Goal: Task Accomplishment & Management: Use online tool/utility

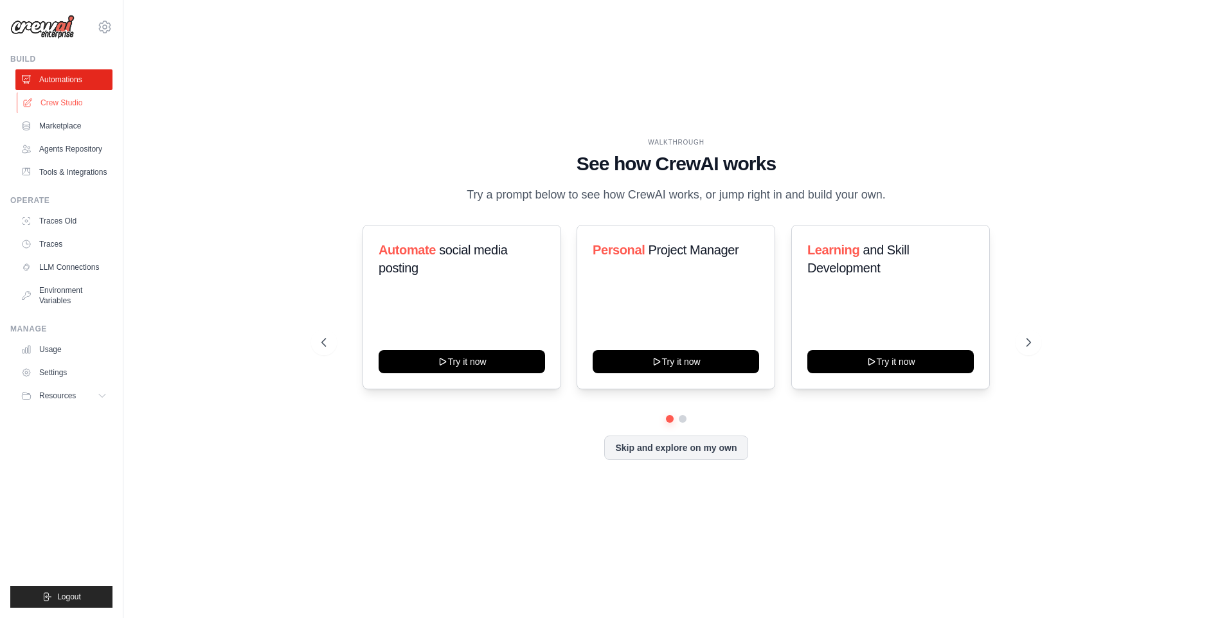
click at [58, 98] on link "Crew Studio" at bounding box center [65, 103] width 97 height 21
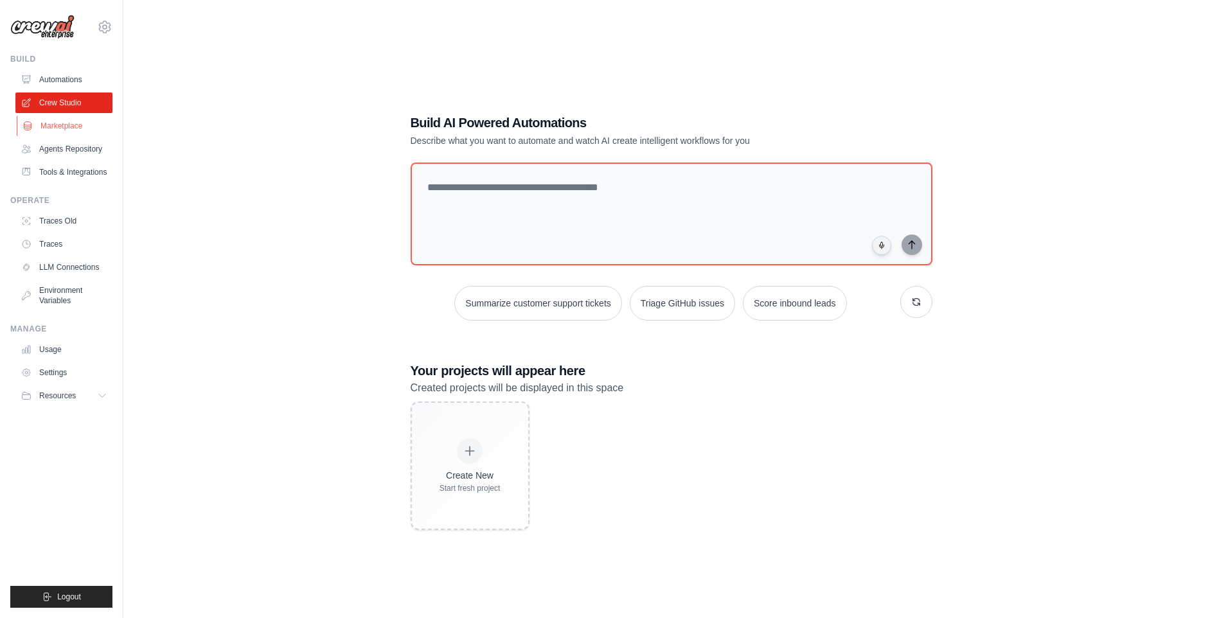
click at [71, 126] on link "Marketplace" at bounding box center [65, 126] width 97 height 21
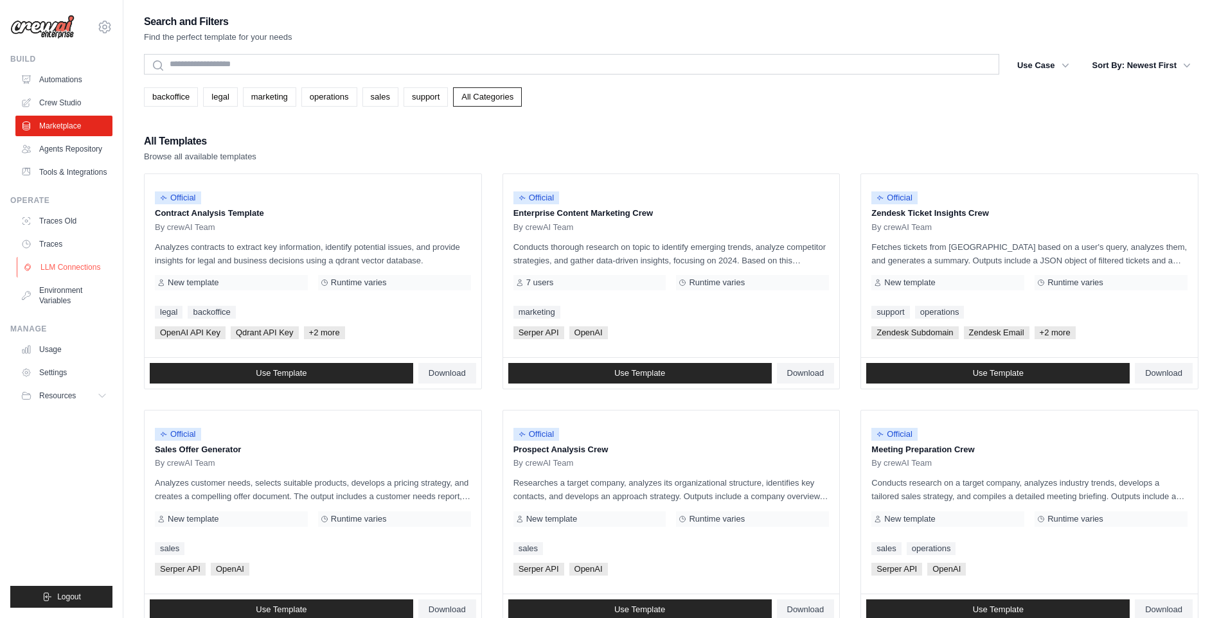
click at [47, 267] on link "LLM Connections" at bounding box center [65, 267] width 97 height 21
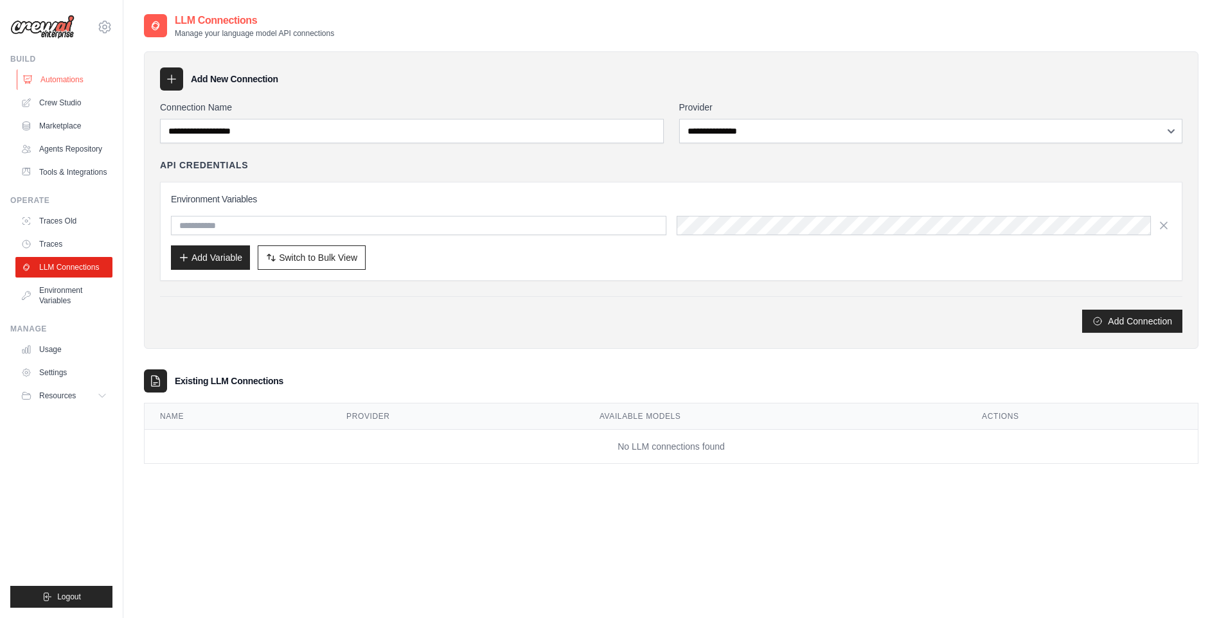
click at [66, 78] on link "Automations" at bounding box center [65, 79] width 97 height 21
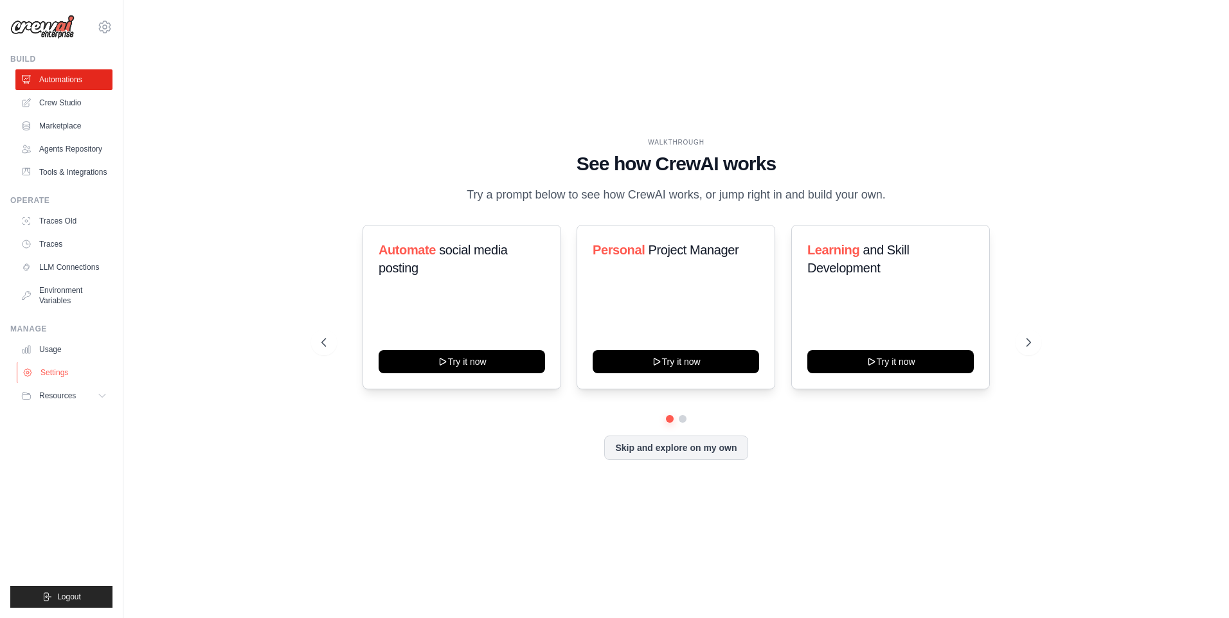
click at [49, 372] on link "Settings" at bounding box center [65, 372] width 97 height 21
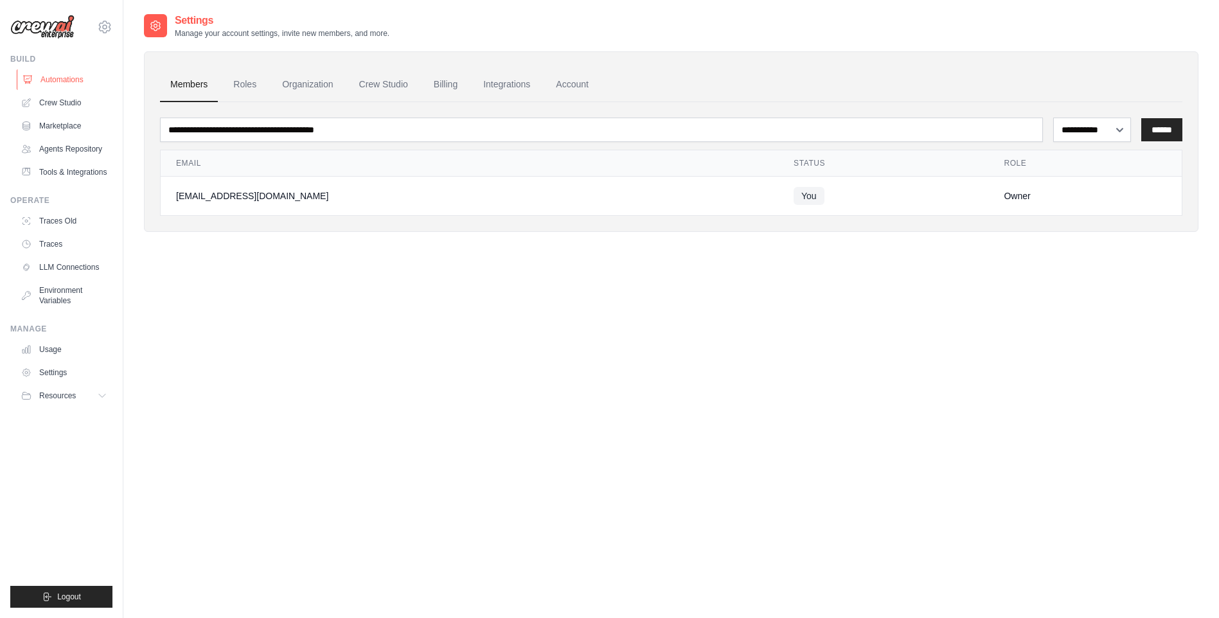
click at [51, 79] on link "Automations" at bounding box center [65, 79] width 97 height 21
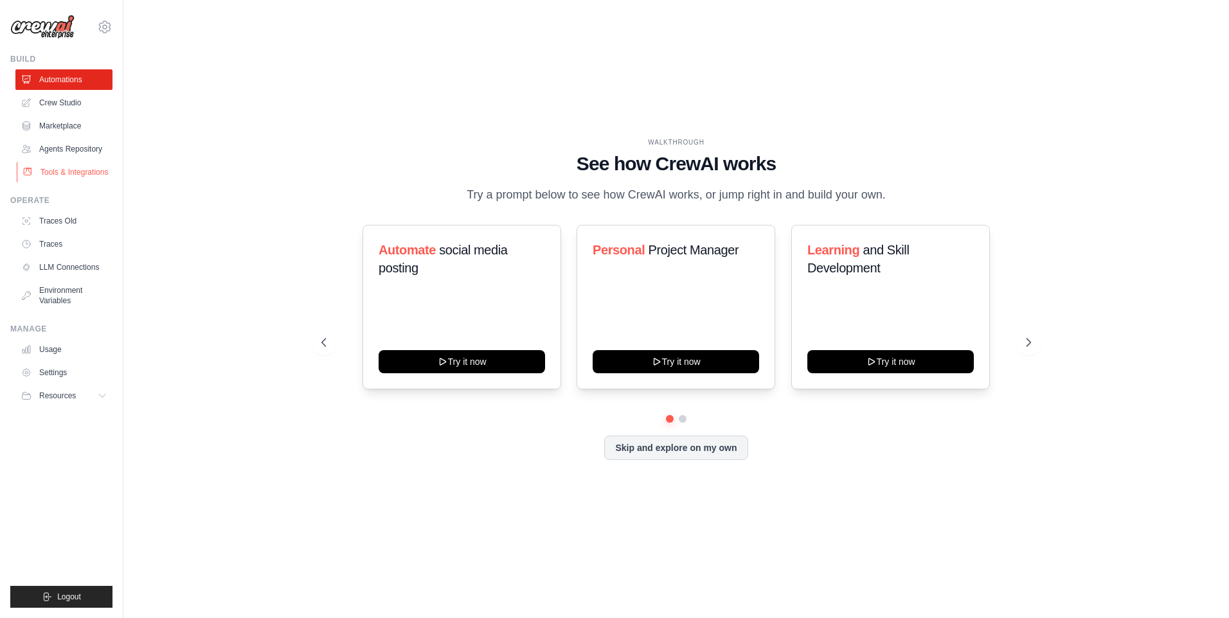
click at [53, 170] on link "Tools & Integrations" at bounding box center [65, 172] width 97 height 21
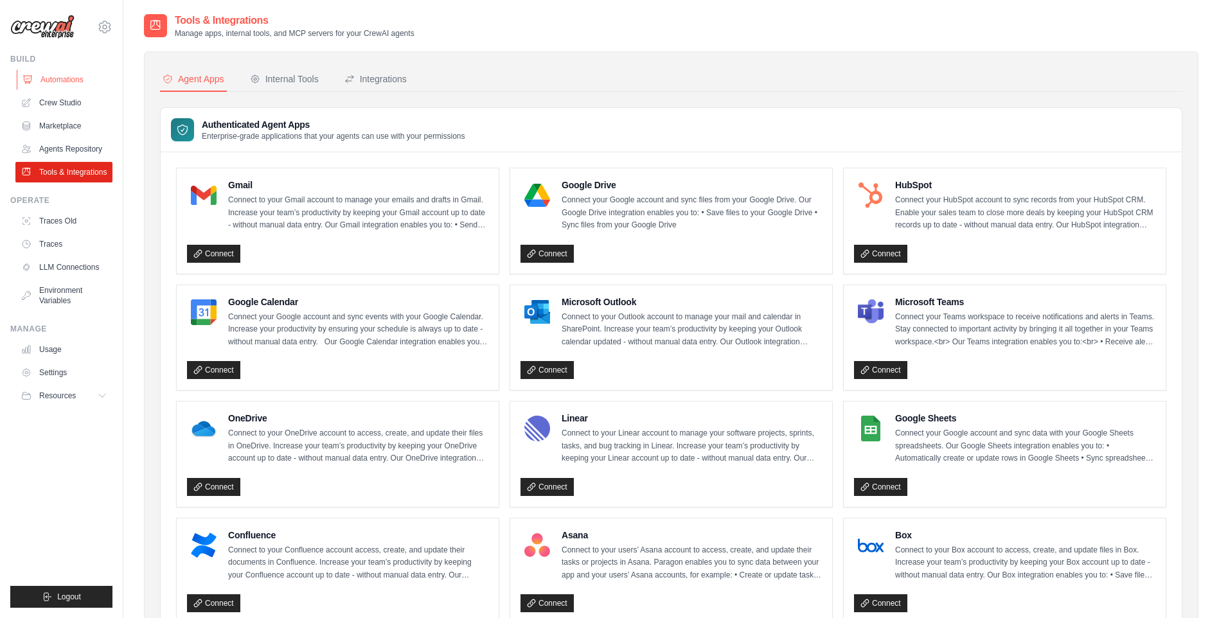
click at [58, 75] on link "Automations" at bounding box center [65, 79] width 97 height 21
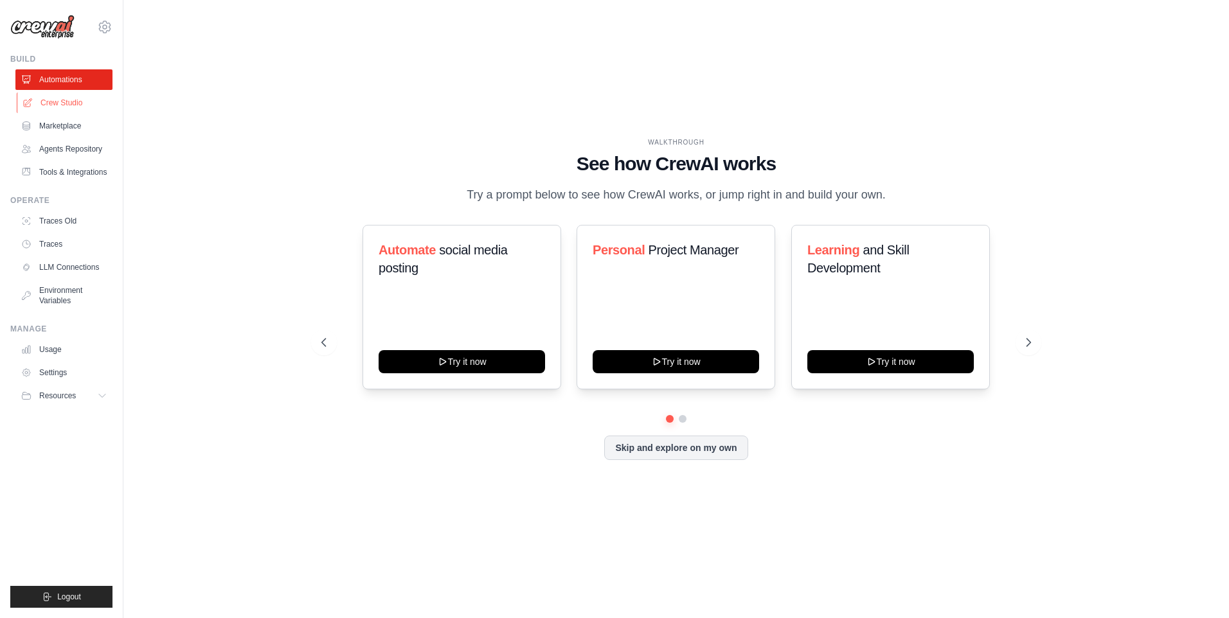
click at [51, 97] on link "Crew Studio" at bounding box center [65, 103] width 97 height 21
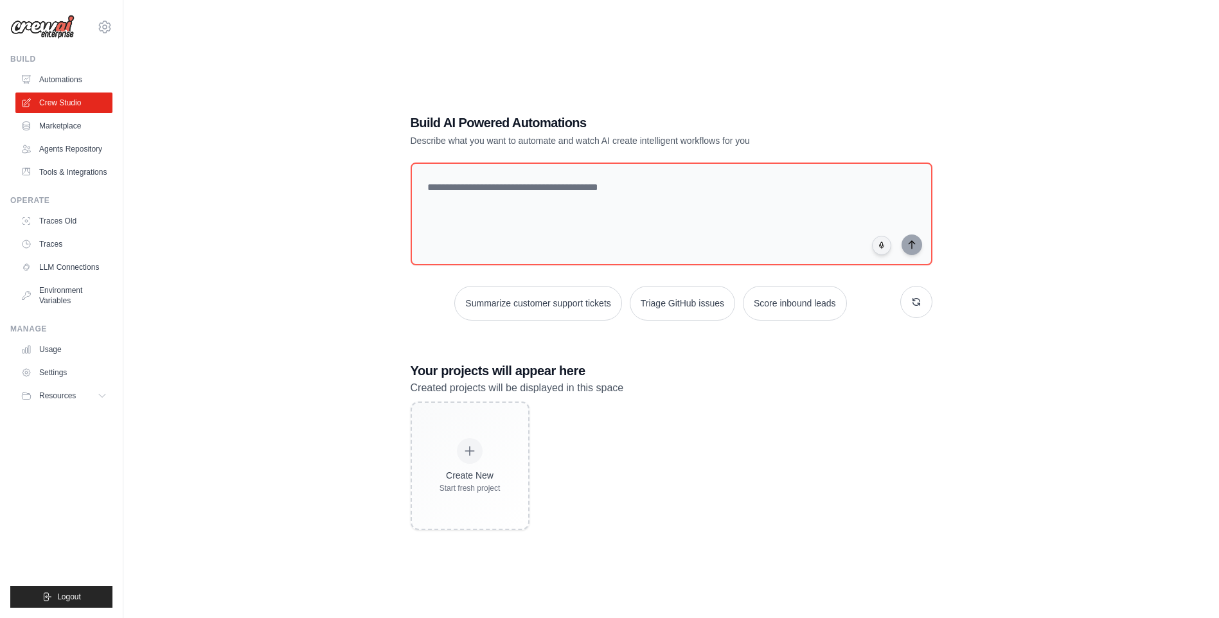
click at [307, 120] on div "Build AI Powered Automations Describe what you want to automate and watch AI cr…" at bounding box center [671, 322] width 1055 height 618
click at [64, 74] on link "Automations" at bounding box center [65, 79] width 97 height 21
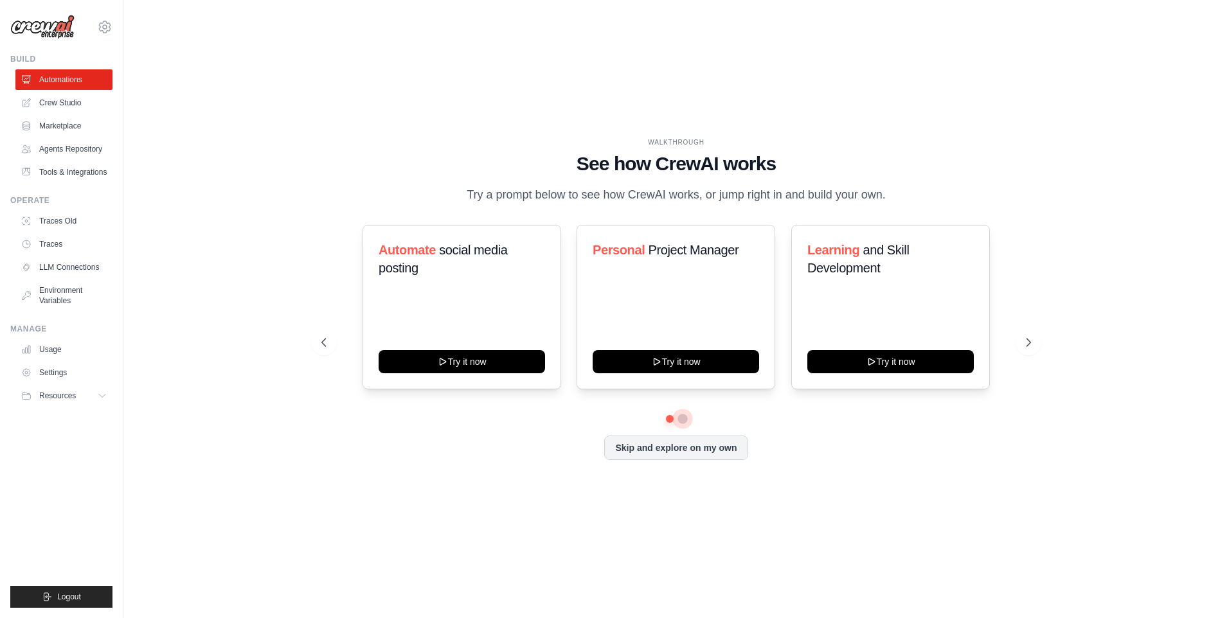
click at [679, 421] on button at bounding box center [682, 419] width 10 height 10
click at [668, 418] on button at bounding box center [669, 418] width 9 height 9
click at [684, 415] on button at bounding box center [682, 418] width 9 height 9
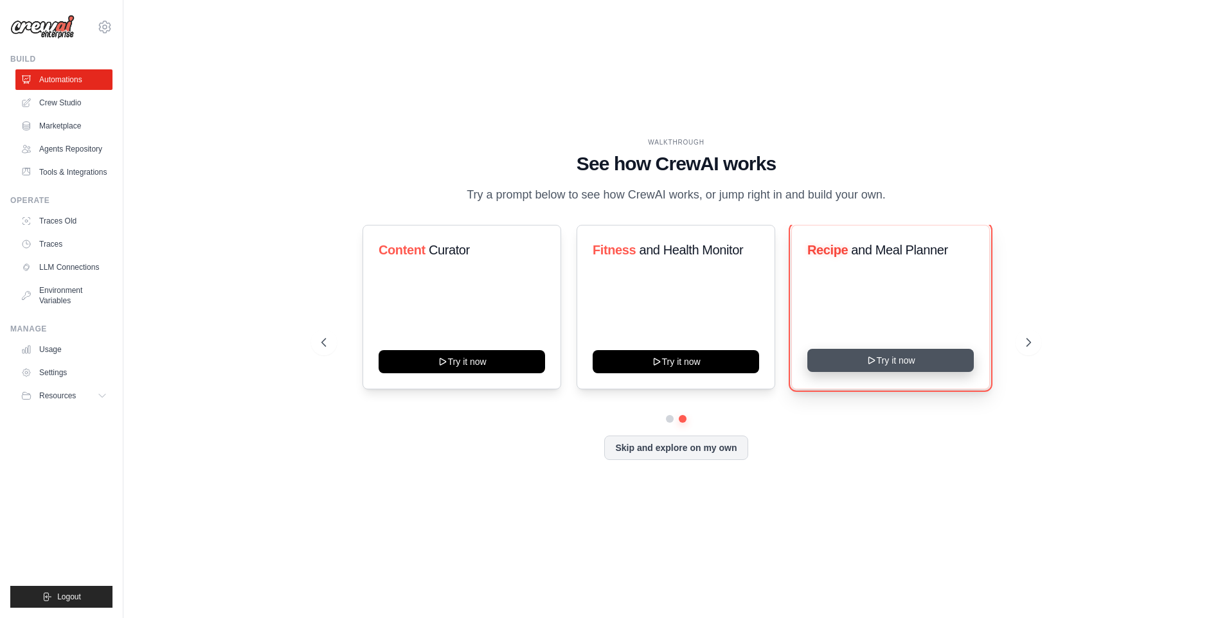
click at [901, 359] on button "Try it now" at bounding box center [890, 360] width 166 height 23
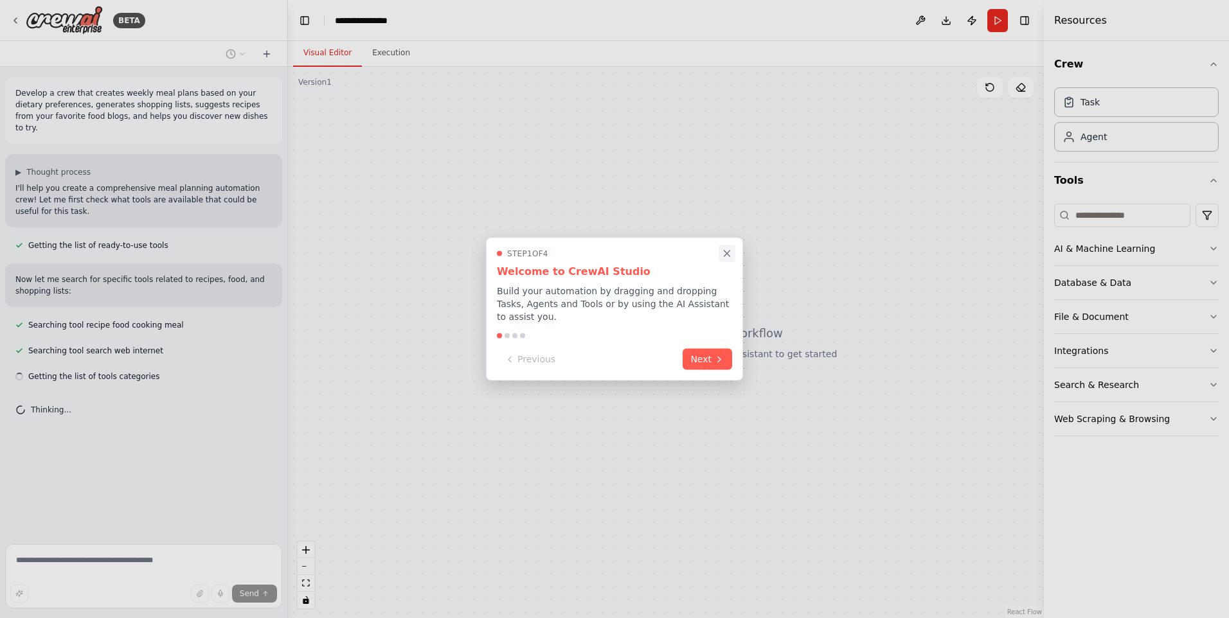
click at [722, 254] on icon "Close walkthrough" at bounding box center [727, 254] width 12 height 12
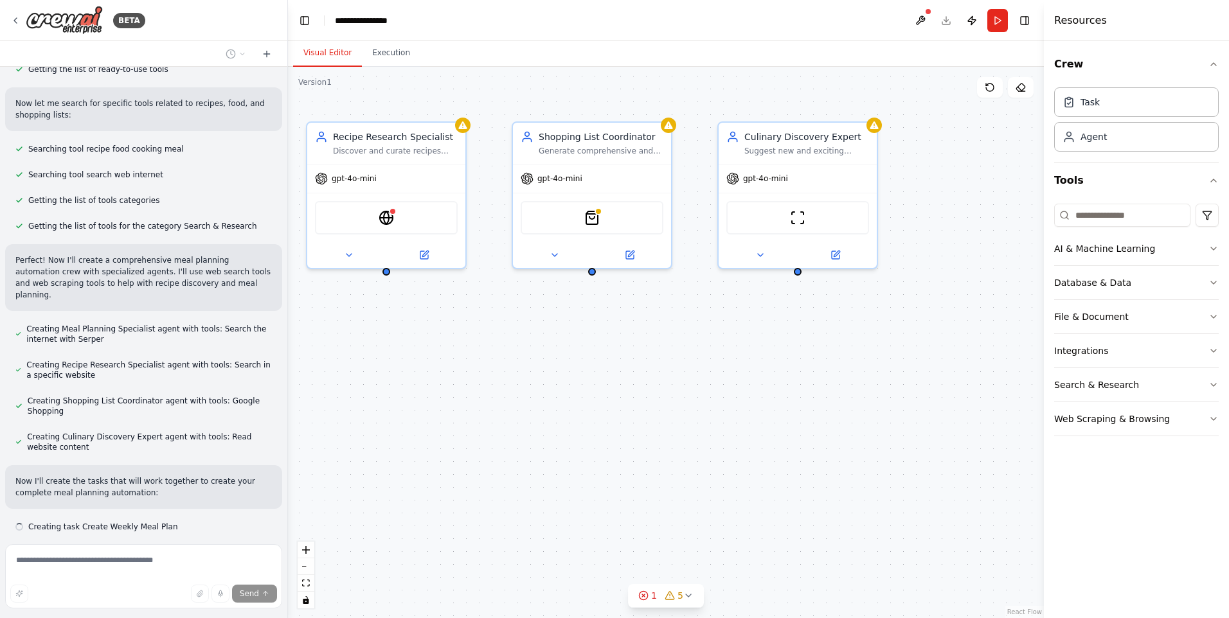
scroll to position [188, 0]
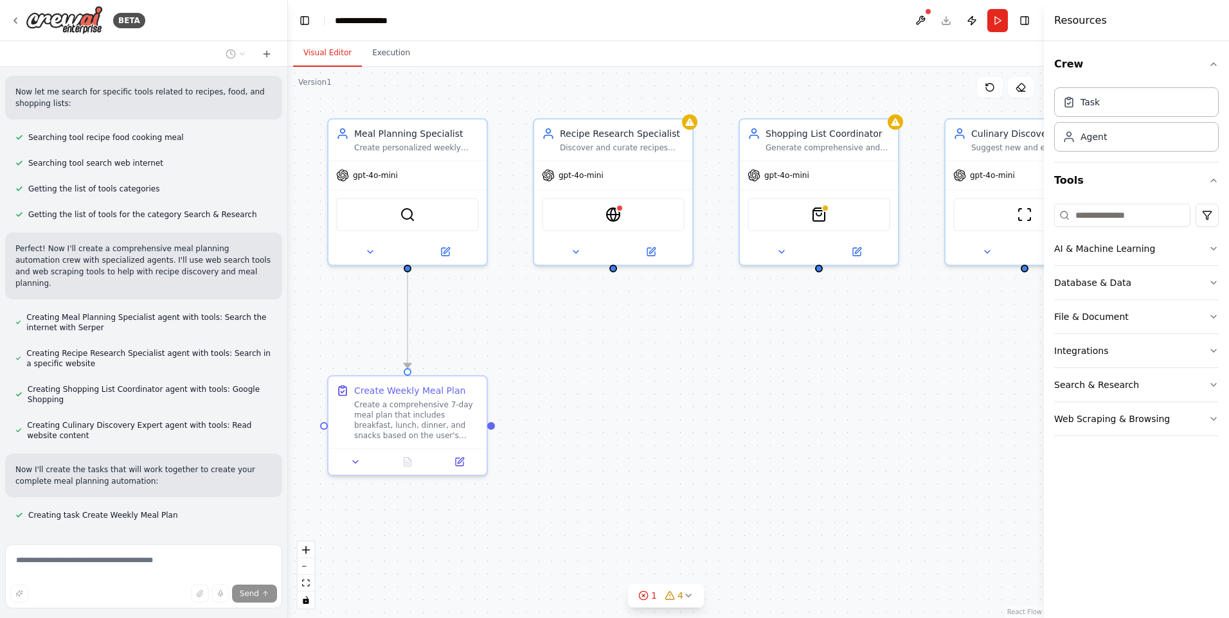
drag, startPoint x: 824, startPoint y: 442, endPoint x: 799, endPoint y: 429, distance: 28.2
click at [799, 429] on div ".deletable-edge-delete-btn { width: 20px; height: 20px; border: 0px solid #ffff…" at bounding box center [666, 342] width 756 height 551
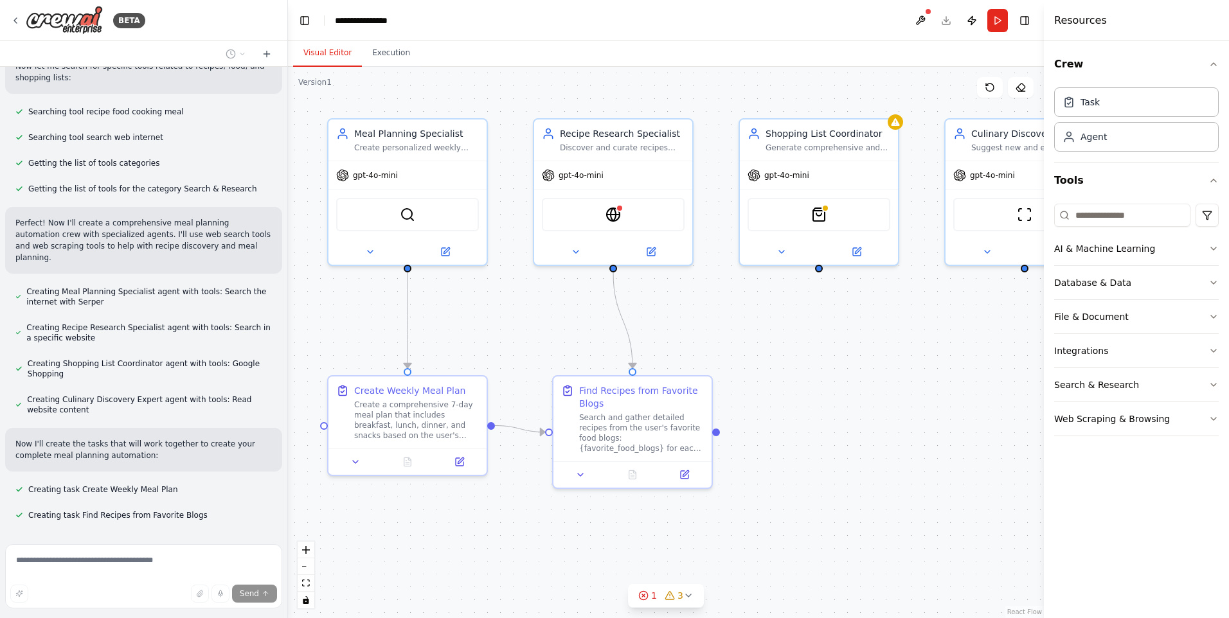
scroll to position [239, 0]
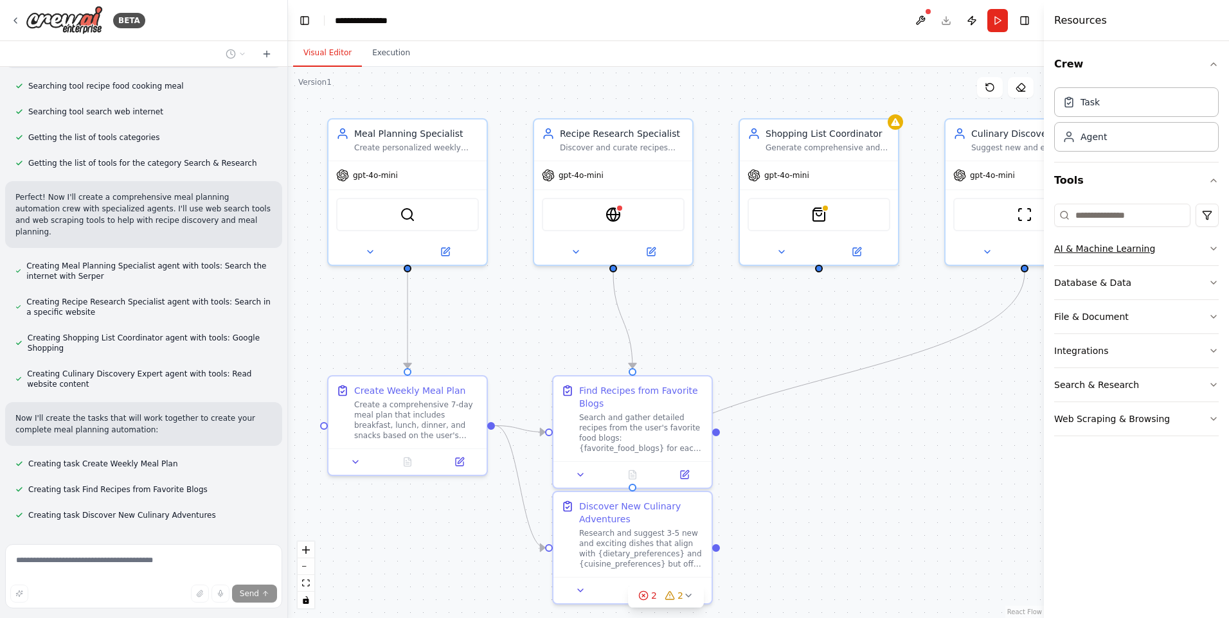
click at [1211, 248] on icon "button" at bounding box center [1213, 248] width 5 height 3
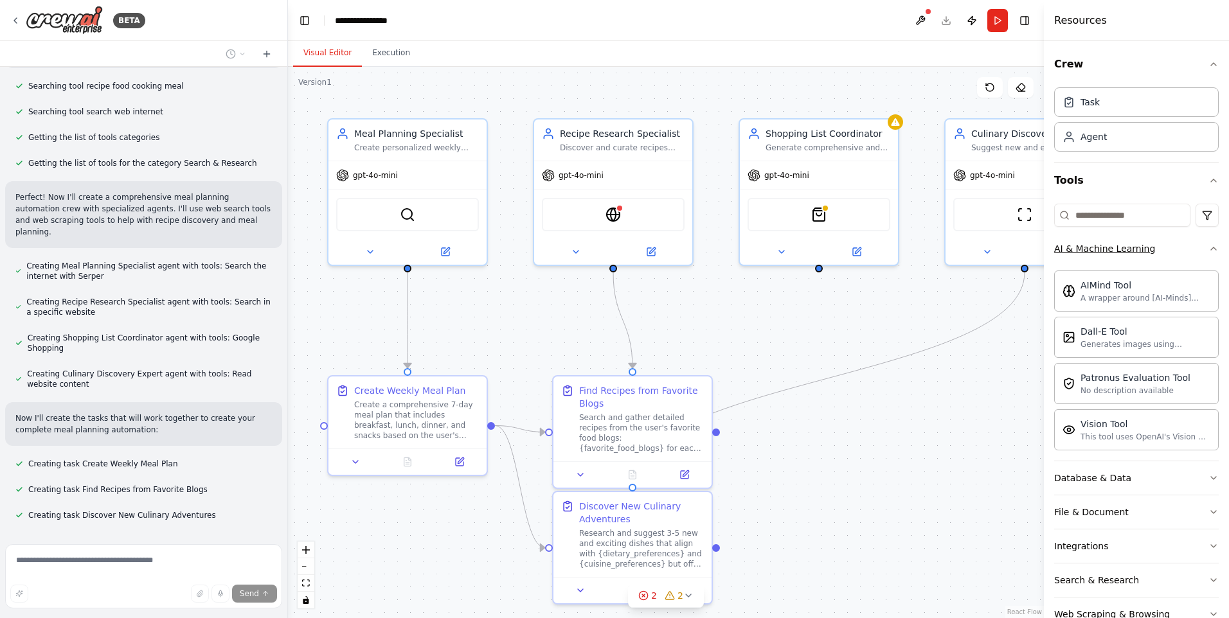
click at [1208, 250] on icon "button" at bounding box center [1213, 249] width 10 height 10
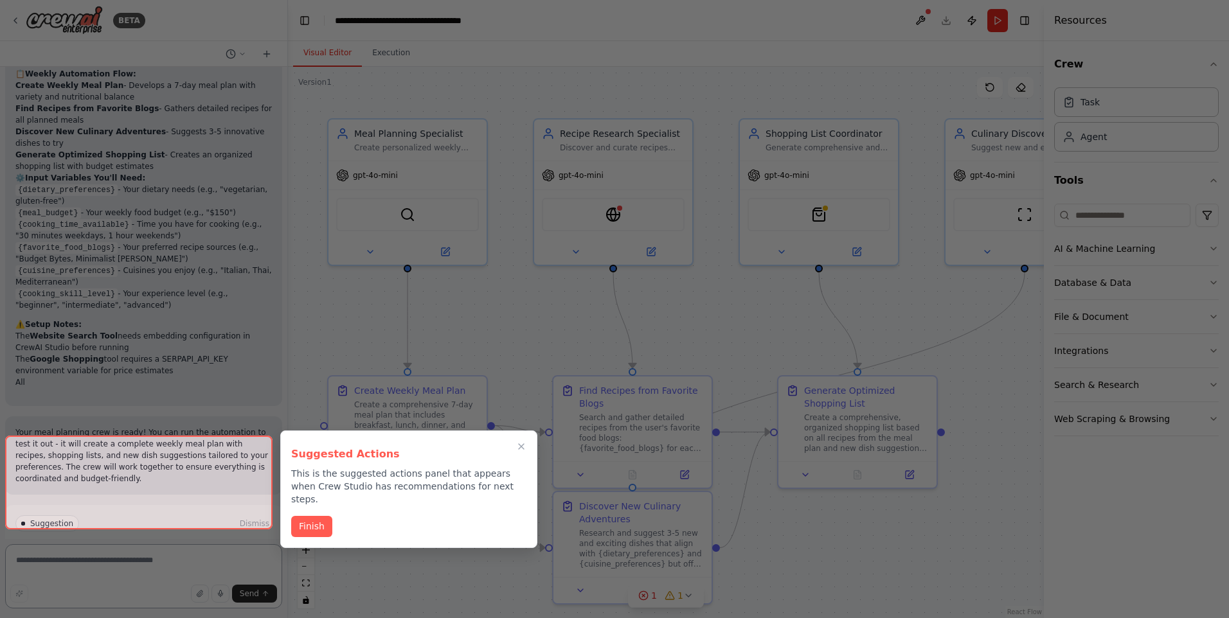
scroll to position [1092, 0]
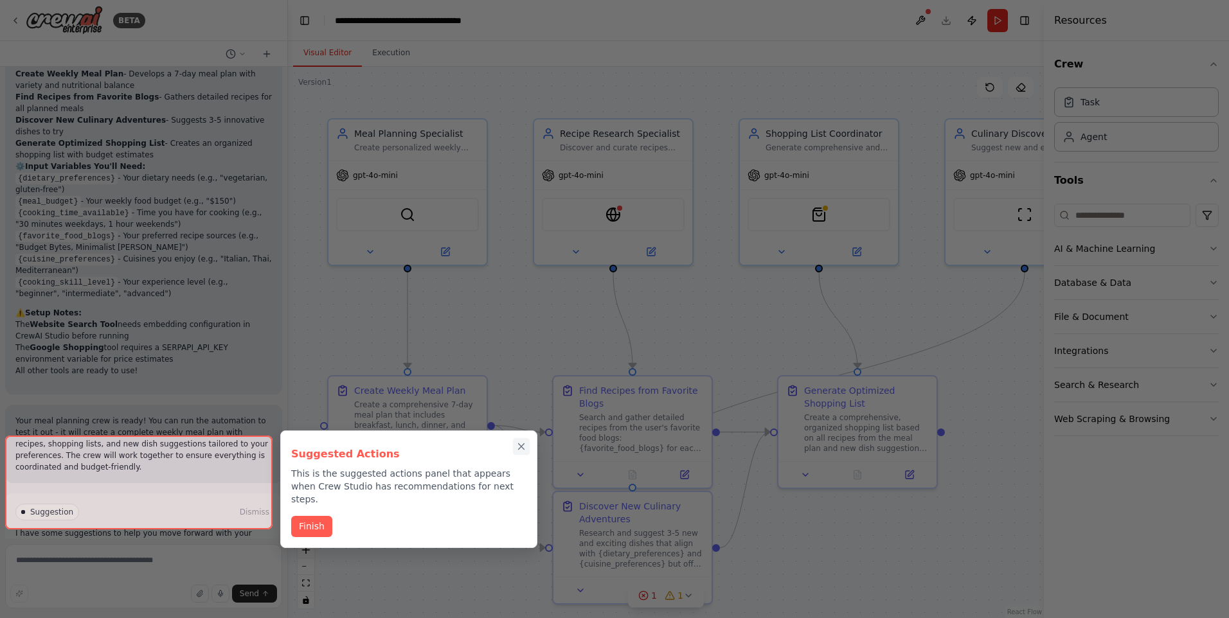
click at [520, 445] on icon "Close walkthrough" at bounding box center [522, 447] width 6 height 6
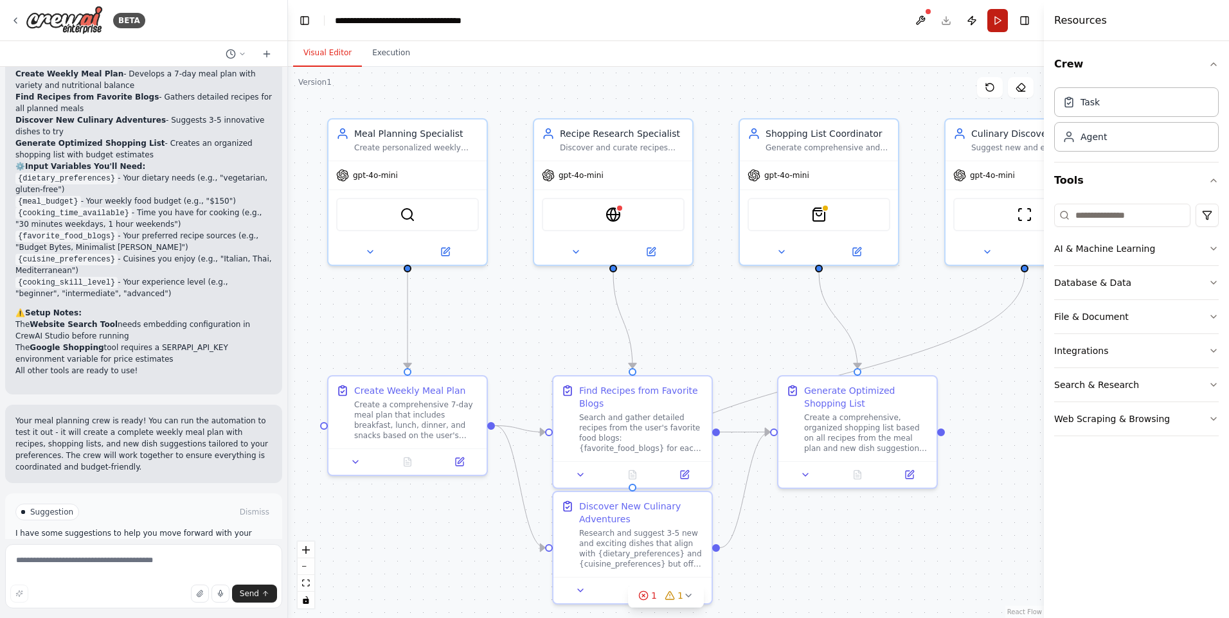
click at [992, 17] on button "Run" at bounding box center [997, 20] width 21 height 23
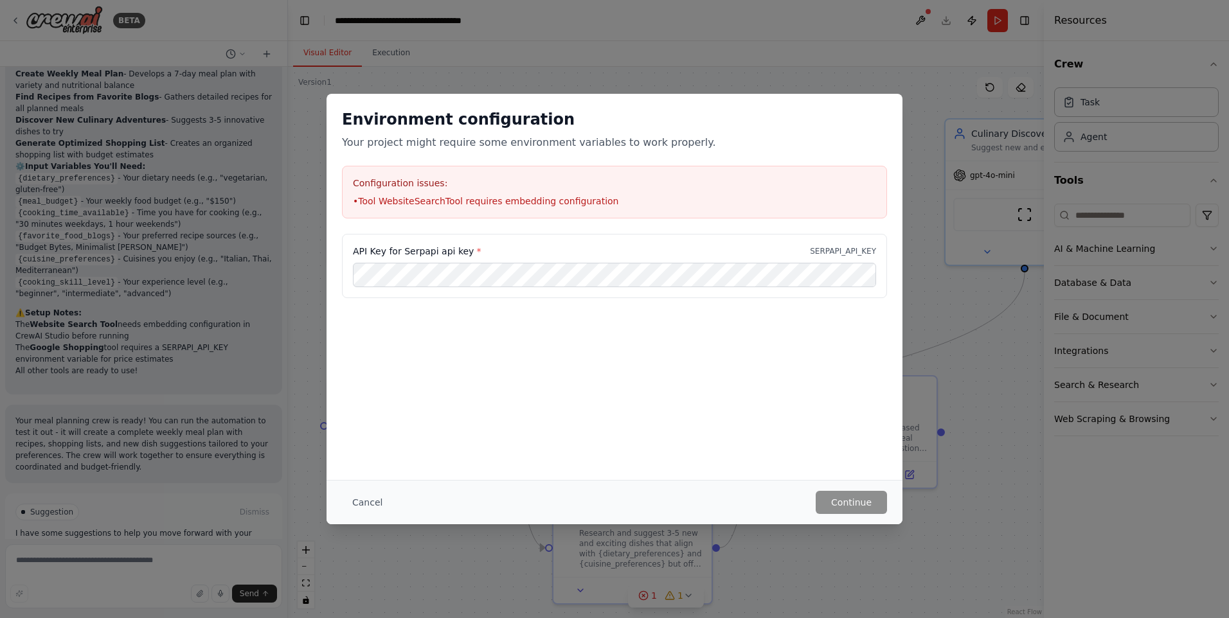
click at [738, 49] on div "Environment configuration Your project might require some environment variables…" at bounding box center [614, 309] width 1229 height 618
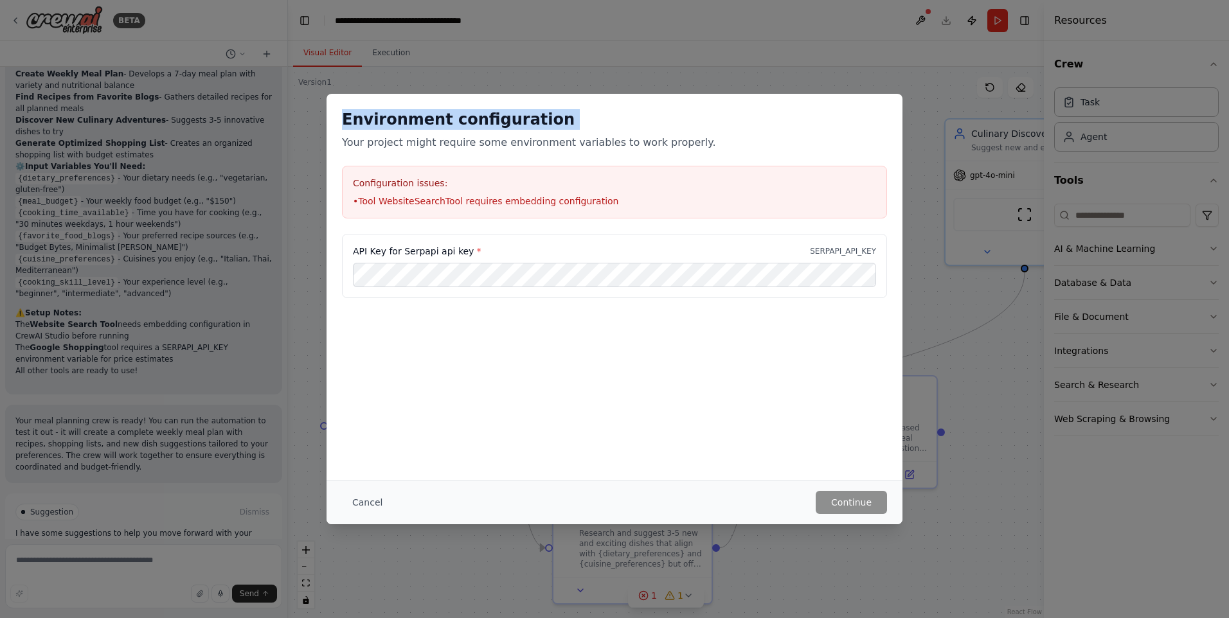
click at [738, 49] on div "Environment configuration Your project might require some environment variables…" at bounding box center [614, 309] width 1229 height 618
